Goal: Check status: Check status

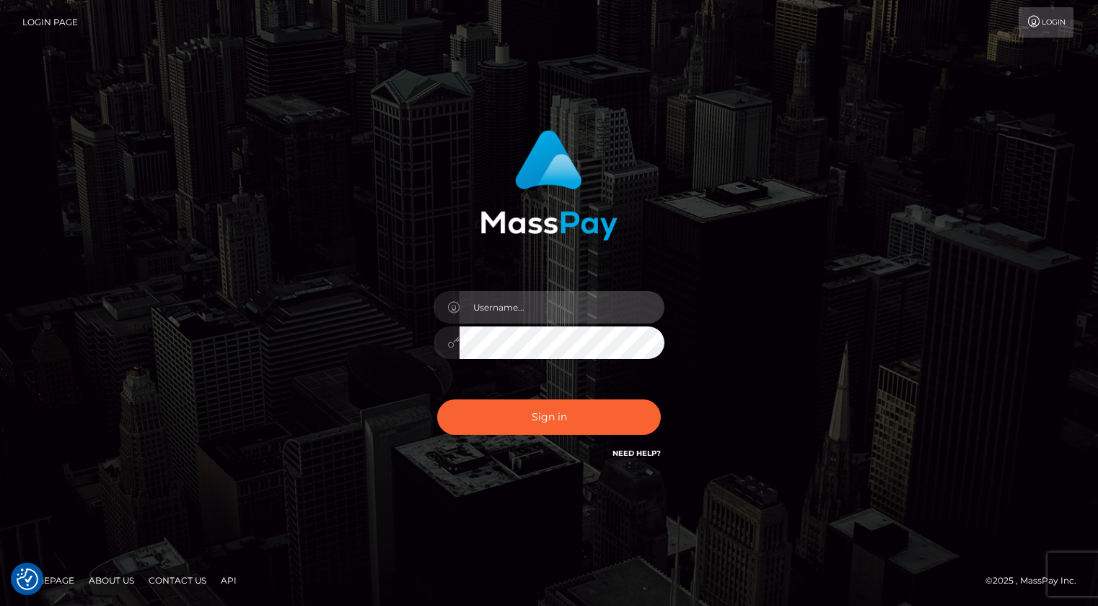
drag, startPoint x: 568, startPoint y: 303, endPoint x: 572, endPoint y: 310, distance: 7.4
click at [568, 303] on input "text" at bounding box center [562, 307] width 205 height 32
type input "Kevin.xcite"
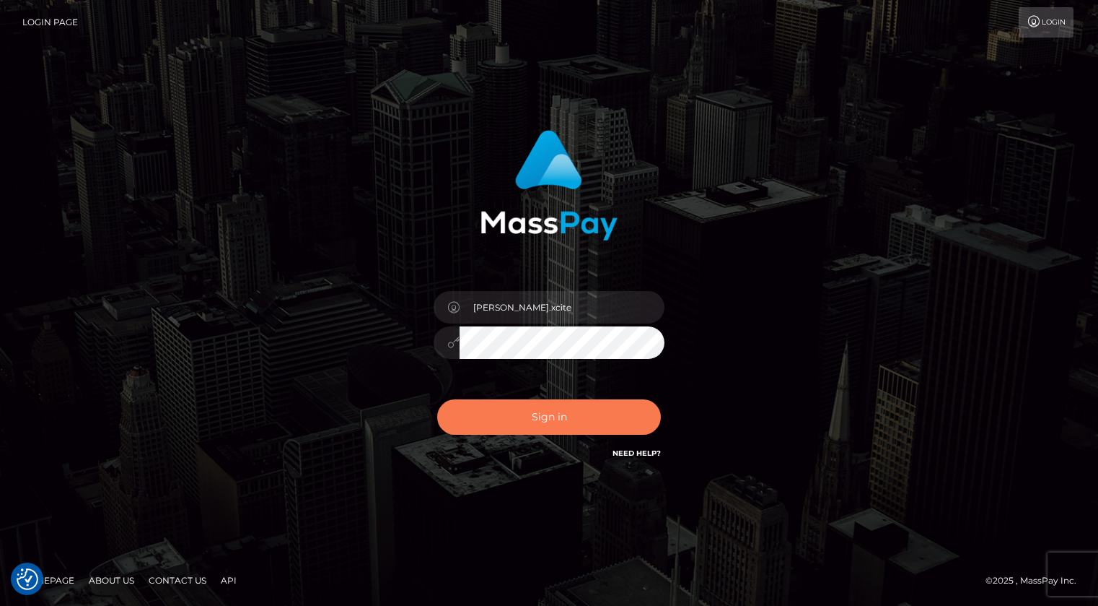
click at [485, 432] on button "Sign in" at bounding box center [549, 416] width 224 height 35
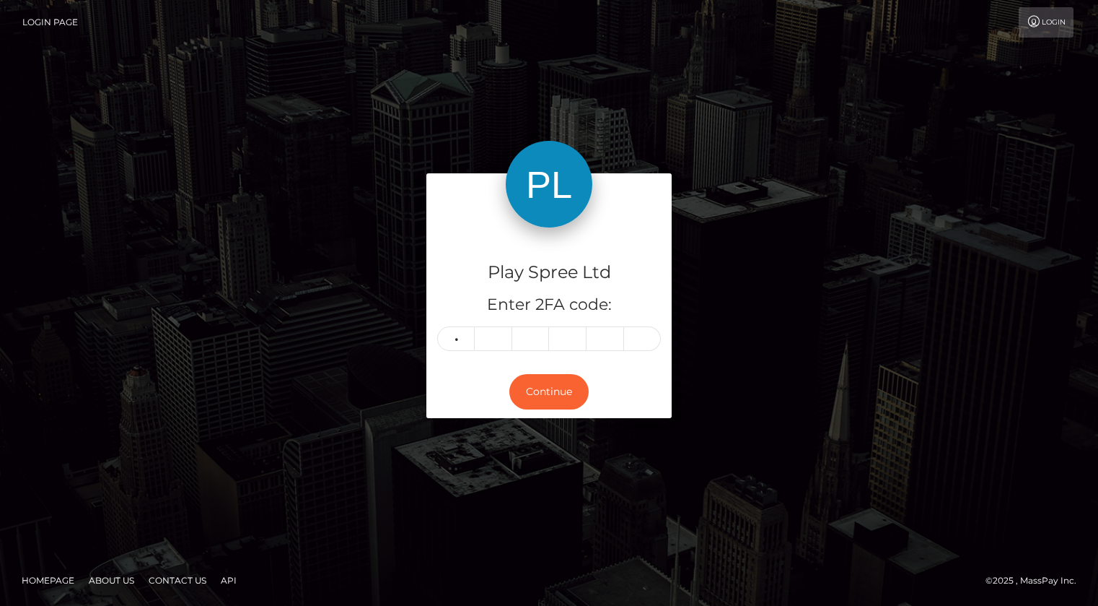
type input "3"
type input "7"
type input "6"
type input "5"
type input "8"
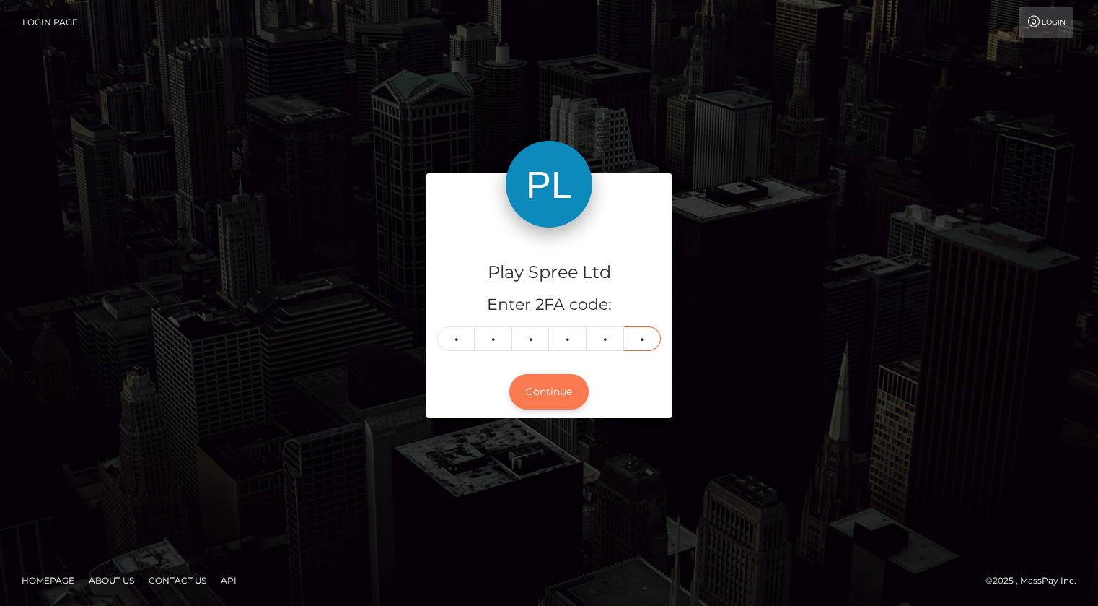
type input "1"
click at [569, 394] on button "Continue" at bounding box center [549, 391] width 79 height 35
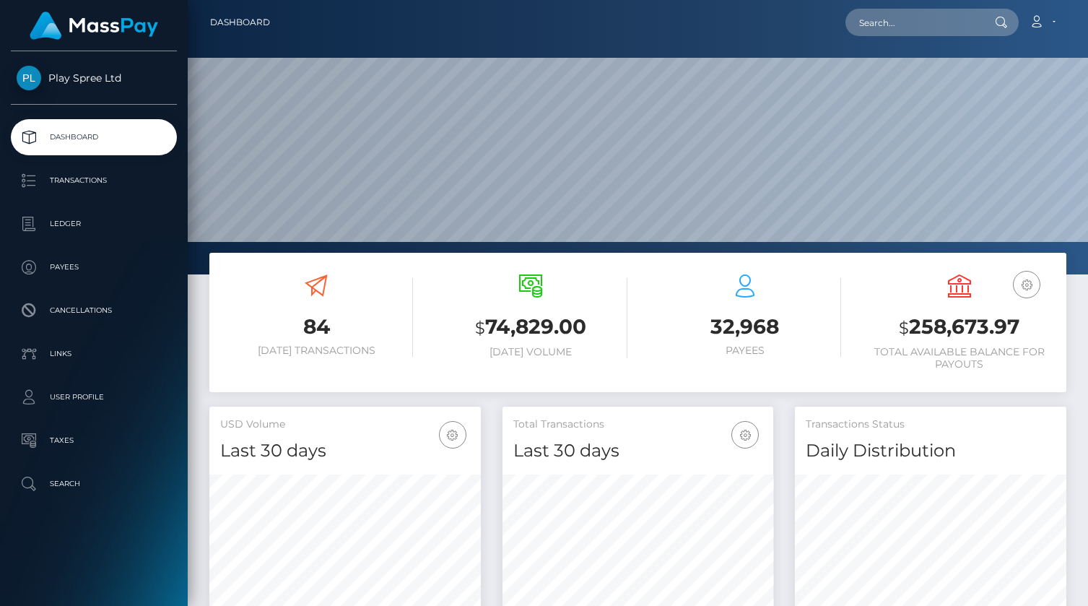
click at [937, 325] on h3 "$ 258,673.97" at bounding box center [958, 328] width 193 height 30
copy h3 "258,673.97"
